Goal: Information Seeking & Learning: Compare options

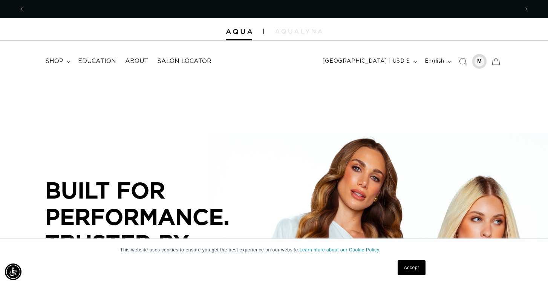
scroll to position [0, 495]
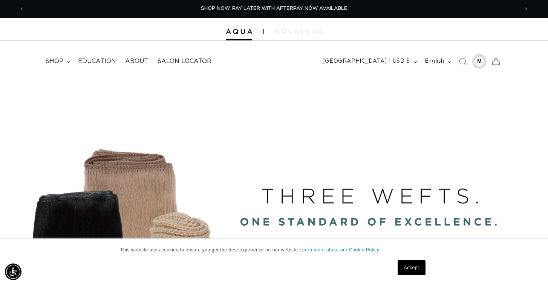
click at [481, 60] on div at bounding box center [479, 61] width 11 height 11
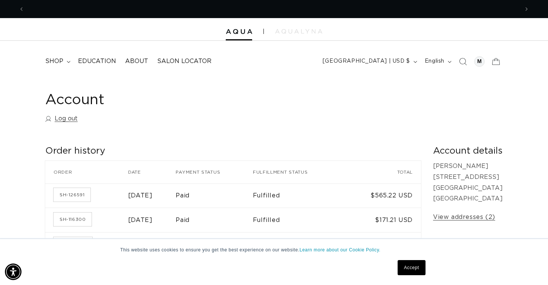
scroll to position [0, 495]
click at [58, 61] on span "shop" at bounding box center [54, 61] width 18 height 8
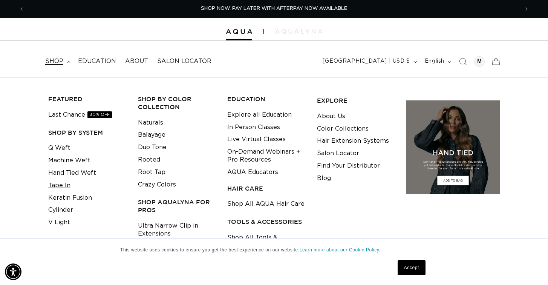
click at [60, 183] on link "Tape In" at bounding box center [59, 185] width 22 height 12
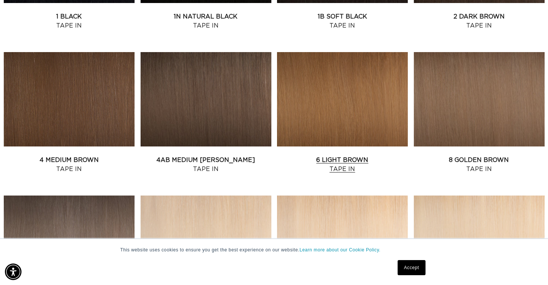
scroll to position [0, 989]
click at [316, 155] on link "6 Light Brown Tape In" at bounding box center [342, 164] width 131 height 18
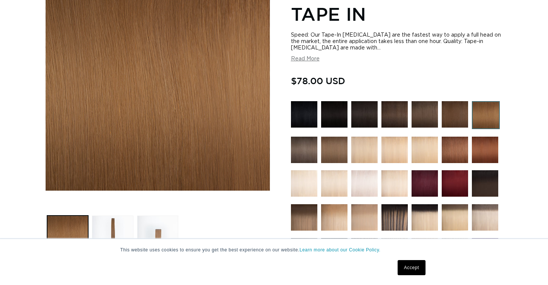
scroll to position [161, 0]
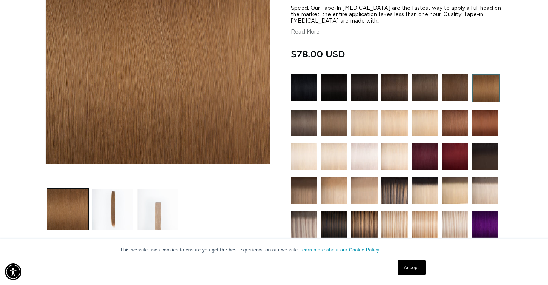
click at [159, 213] on button "Load image 3 in gallery view" at bounding box center [157, 209] width 41 height 41
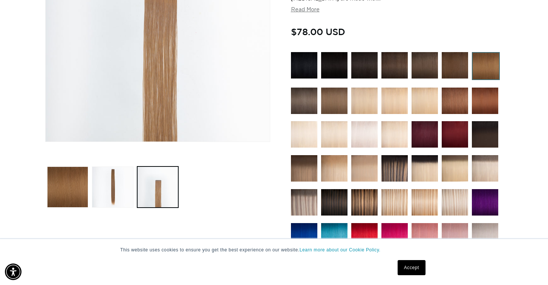
scroll to position [0, 989]
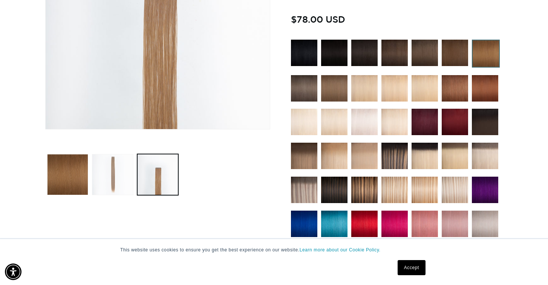
click at [112, 184] on button "Load image 2 in gallery view" at bounding box center [112, 174] width 41 height 41
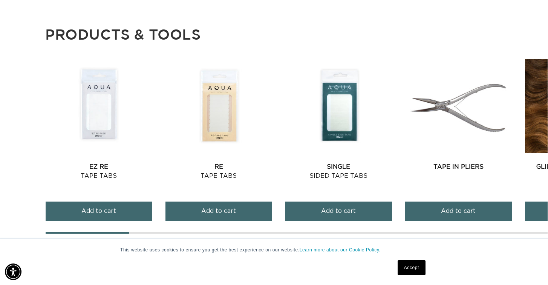
scroll to position [760, 0]
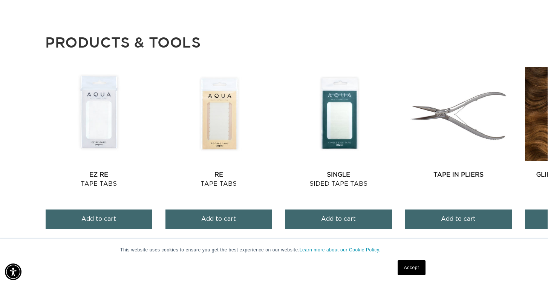
click at [90, 170] on link "EZ Re Tape Tabs" at bounding box center [99, 179] width 107 height 18
click at [110, 170] on link "EZ Re Tape Tabs" at bounding box center [99, 179] width 107 height 18
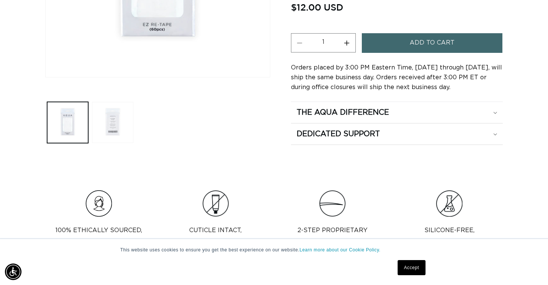
click at [118, 133] on button "Load image 2 in gallery view" at bounding box center [112, 122] width 41 height 41
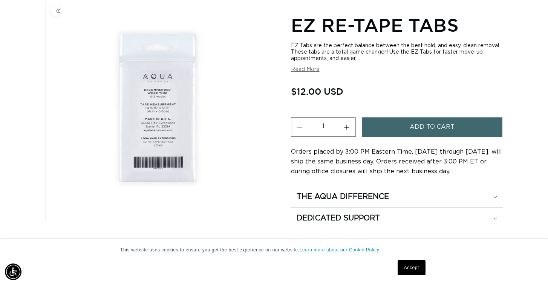
scroll to position [0, 989]
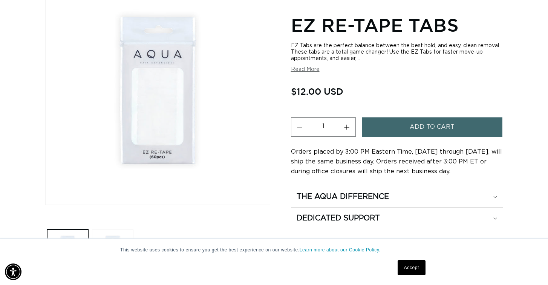
scroll to position [122, 0]
click at [307, 72] on button "Read More" at bounding box center [305, 69] width 29 height 6
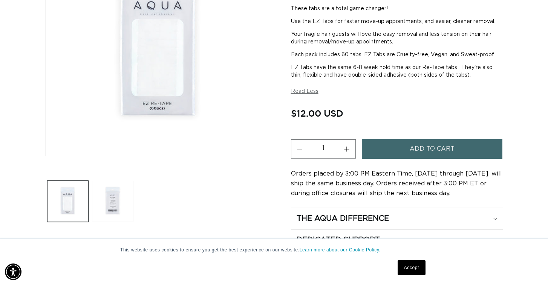
scroll to position [0, 0]
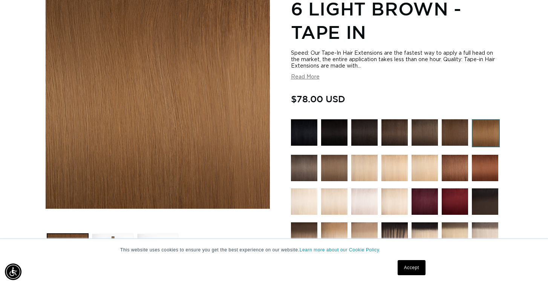
click at [307, 78] on button "Read More" at bounding box center [305, 77] width 29 height 6
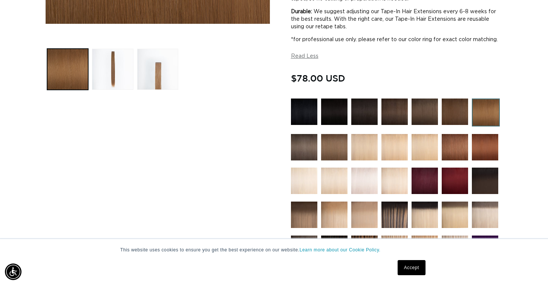
scroll to position [0, 989]
click at [454, 125] on img at bounding box center [455, 111] width 26 height 26
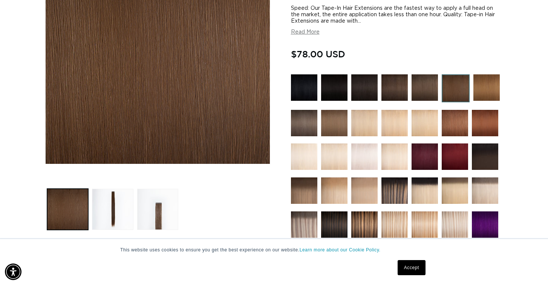
scroll to position [0, 989]
click at [336, 127] on img at bounding box center [334, 123] width 26 height 26
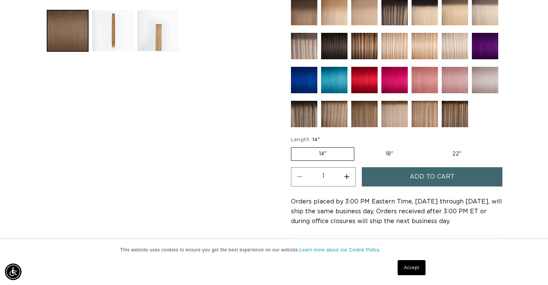
scroll to position [0, 495]
click at [390, 153] on label "18" Variant sold out or unavailable" at bounding box center [389, 153] width 63 height 13
click at [359, 146] on input "18" Variant sold out or unavailable" at bounding box center [358, 146] width 0 height 0
radio input "true"
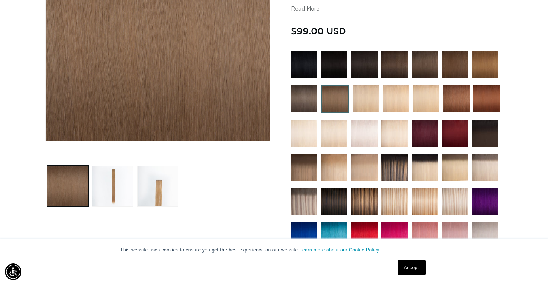
scroll to position [0, 989]
click at [450, 101] on img at bounding box center [456, 98] width 26 height 26
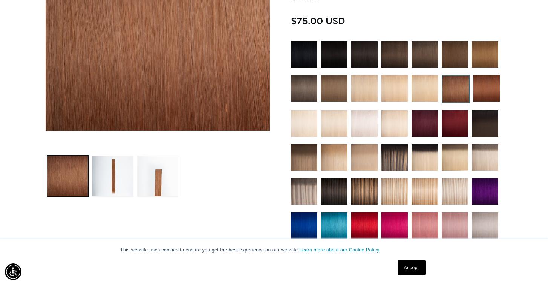
scroll to position [0, 495]
click at [343, 88] on img at bounding box center [334, 88] width 26 height 26
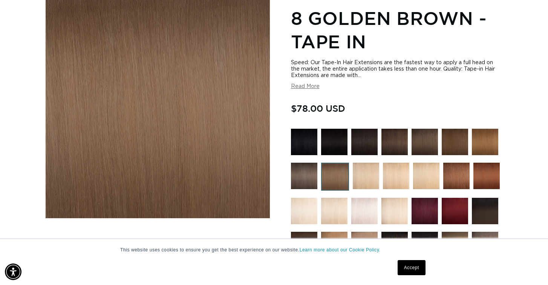
scroll to position [117, 0]
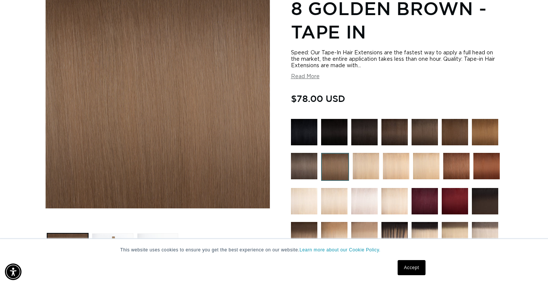
click at [306, 166] on img at bounding box center [304, 166] width 26 height 26
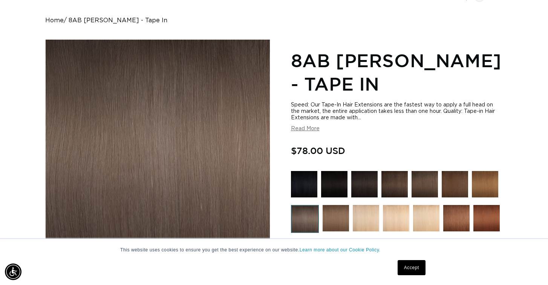
scroll to position [70, 0]
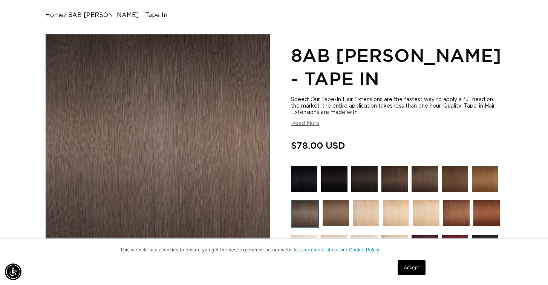
click at [486, 184] on img at bounding box center [485, 179] width 26 height 26
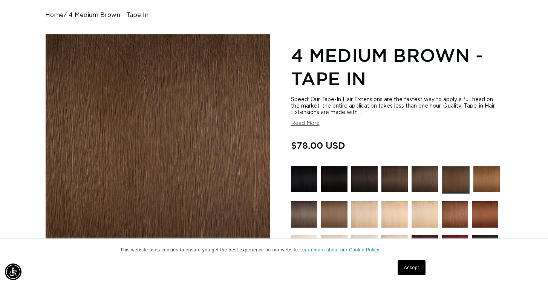
scroll to position [70, 0]
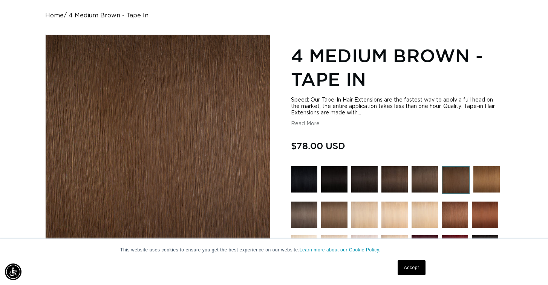
click at [424, 187] on img at bounding box center [425, 179] width 26 height 26
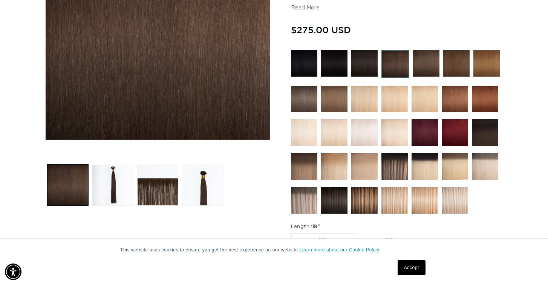
scroll to position [0, 495]
click at [307, 169] on img at bounding box center [304, 166] width 26 height 26
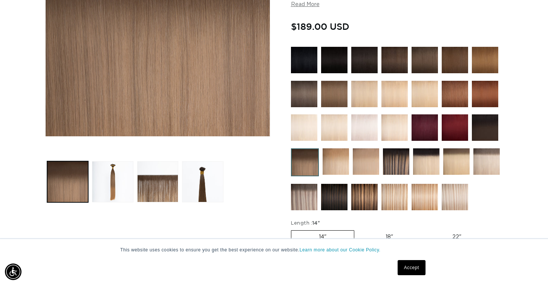
scroll to position [197, 0]
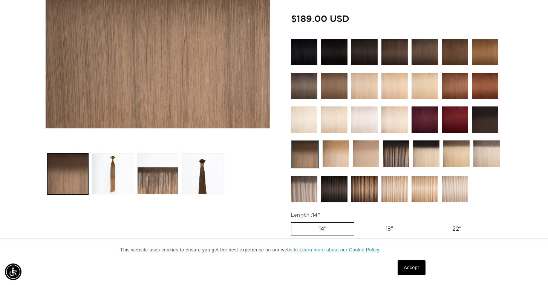
click at [488, 118] on img at bounding box center [485, 119] width 26 height 26
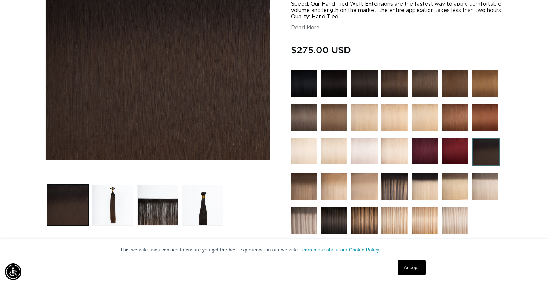
scroll to position [169, 0]
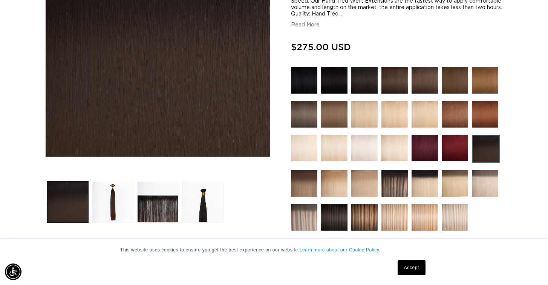
click at [328, 116] on img at bounding box center [334, 114] width 26 height 26
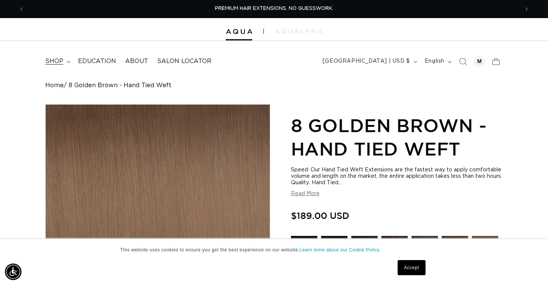
click at [60, 60] on span "shop" at bounding box center [54, 61] width 18 height 8
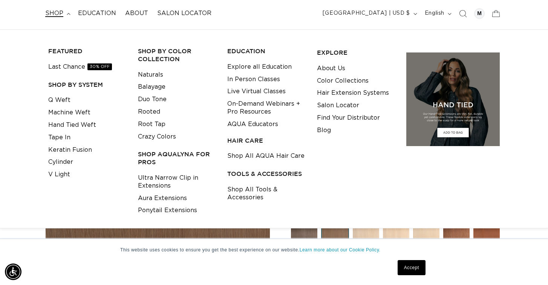
scroll to position [48, 0]
click at [59, 135] on link "Tape In" at bounding box center [59, 138] width 22 height 12
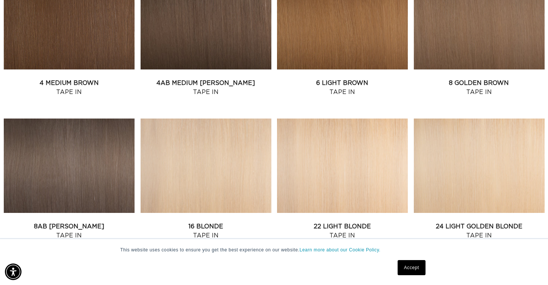
scroll to position [0, 989]
